Goal: Task Accomplishment & Management: Complete application form

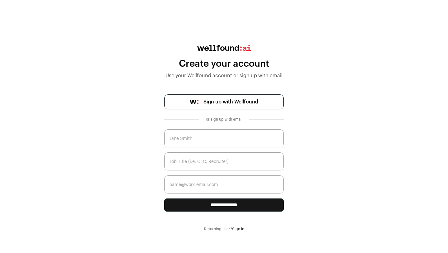
click at [201, 144] on input "text" at bounding box center [224, 138] width 120 height 18
type input "praveen"
click at [216, 104] on span "Sign up with Wellfound" at bounding box center [231, 101] width 55 height 7
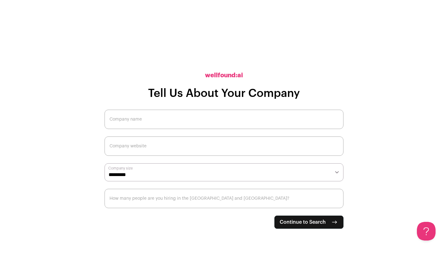
click at [186, 120] on input "Company name" at bounding box center [224, 119] width 239 height 19
click at [300, 225] on span "Continue to Search" at bounding box center [303, 221] width 46 height 7
type input "livemindz"
click at [134, 145] on input "Company website" at bounding box center [224, 145] width 239 height 19
click at [229, 173] on select "**********" at bounding box center [224, 172] width 239 height 18
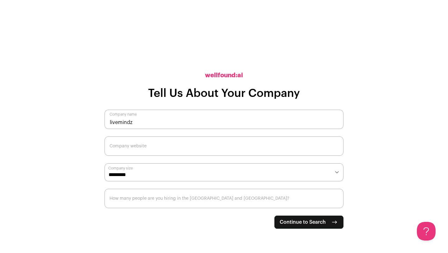
select select "**"
click at [295, 222] on span "Continue to Search" at bounding box center [303, 221] width 46 height 7
click at [156, 148] on input "Company website" at bounding box center [224, 145] width 239 height 19
type input "livemindz.com"
click at [282, 219] on span "Continue to Search" at bounding box center [303, 221] width 46 height 7
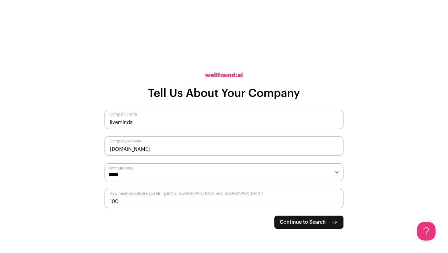
type input "100"
click at [308, 222] on span "Continue to Search" at bounding box center [303, 221] width 46 height 7
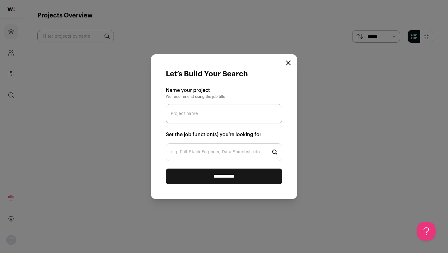
click at [289, 61] on icon "Close modal" at bounding box center [288, 62] width 5 height 5
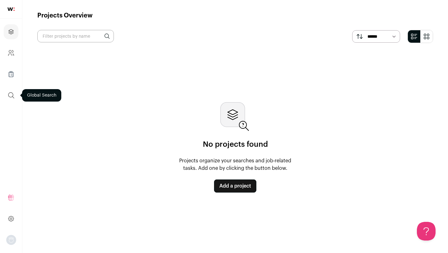
click at [10, 94] on icon "submit" at bounding box center [10, 95] width 7 height 7
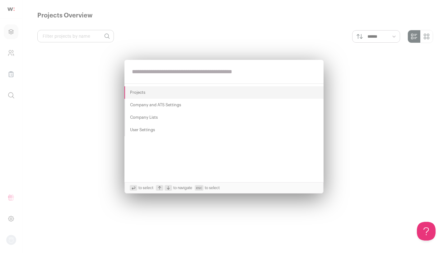
click at [134, 102] on Settings "Company and ATS Settings" at bounding box center [224, 105] width 199 height 12
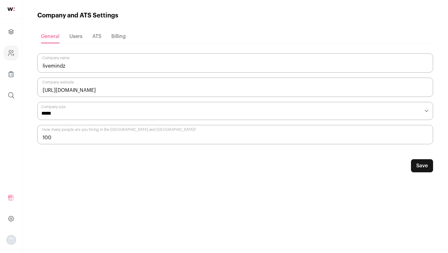
click at [81, 36] on span "Users" at bounding box center [75, 36] width 13 height 5
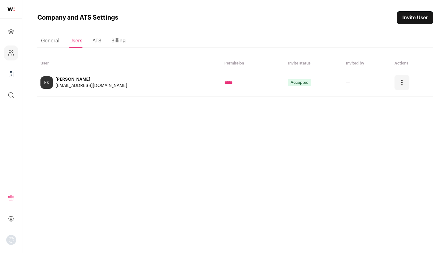
click at [95, 43] on span "ATS" at bounding box center [96, 40] width 9 height 5
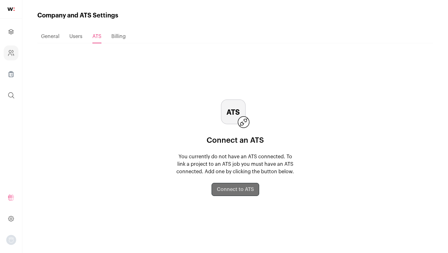
click at [114, 39] on span "Billing" at bounding box center [118, 36] width 14 height 5
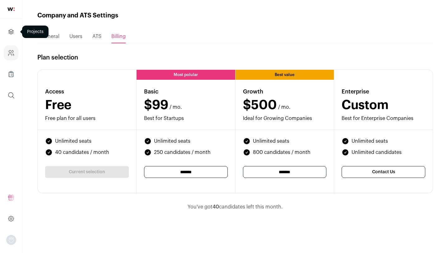
click at [11, 30] on icon "Projects" at bounding box center [10, 31] width 7 height 7
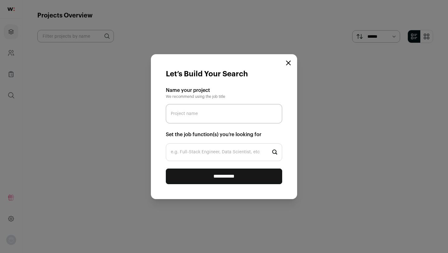
click at [291, 63] on form "**********" at bounding box center [224, 126] width 146 height 145
click at [288, 63] on icon "Close modal" at bounding box center [289, 63] width 4 height 4
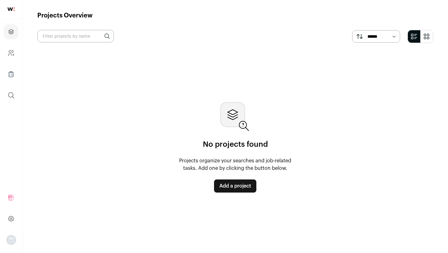
click at [429, 34] on icon "submit" at bounding box center [428, 35] width 2 height 2
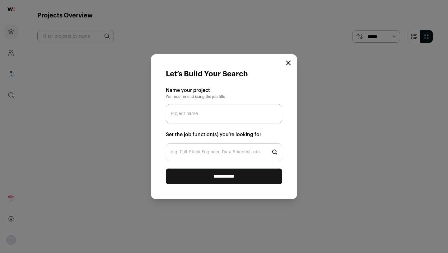
click at [289, 61] on icon "Close modal" at bounding box center [288, 62] width 5 height 5
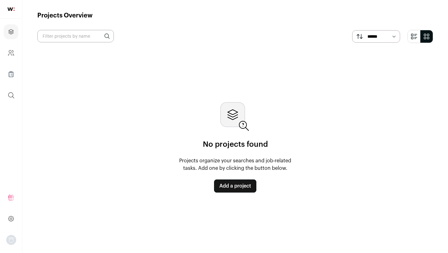
click at [9, 9] on img at bounding box center [10, 8] width 7 height 3
click at [12, 218] on icon at bounding box center [10, 218] width 7 height 7
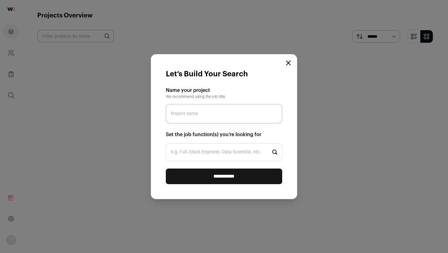
click at [289, 59] on form "**********" at bounding box center [224, 126] width 146 height 145
click at [288, 62] on icon "Close modal" at bounding box center [289, 63] width 4 height 4
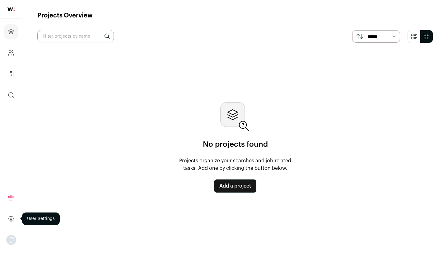
click at [11, 218] on icon at bounding box center [10, 218] width 7 height 7
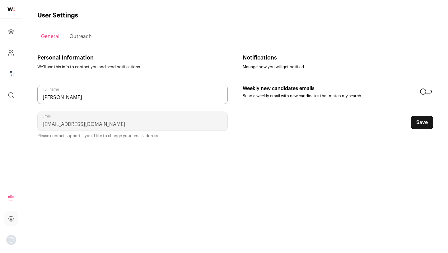
click at [424, 92] on div at bounding box center [426, 92] width 12 height 4
click at [77, 33] on div "Outreach" at bounding box center [80, 36] width 22 height 12
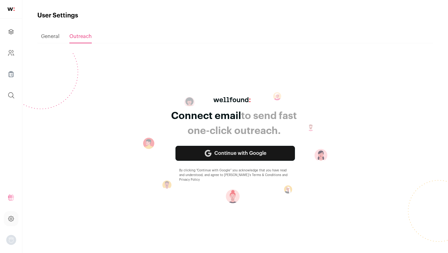
click at [224, 152] on link "Continue with Google" at bounding box center [236, 153] width 120 height 15
